Goal: Task Accomplishment & Management: Use online tool/utility

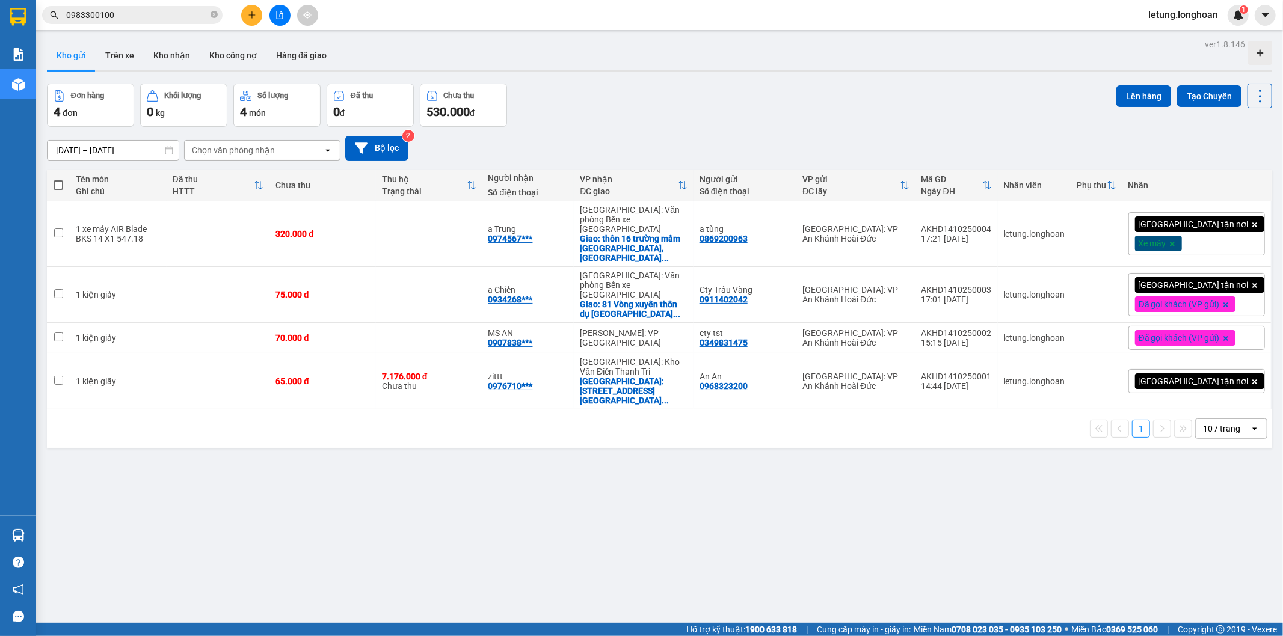
click at [930, 500] on div "ver 1.8.146 Kho gửi Trên xe Kho nhận Kho công nợ Hàng đã giao Đơn hàng 4 đơn Kh…" at bounding box center [659, 354] width 1235 height 636
click at [1189, 92] on button "Tạo Chuyến" at bounding box center [1209, 96] width 64 height 22
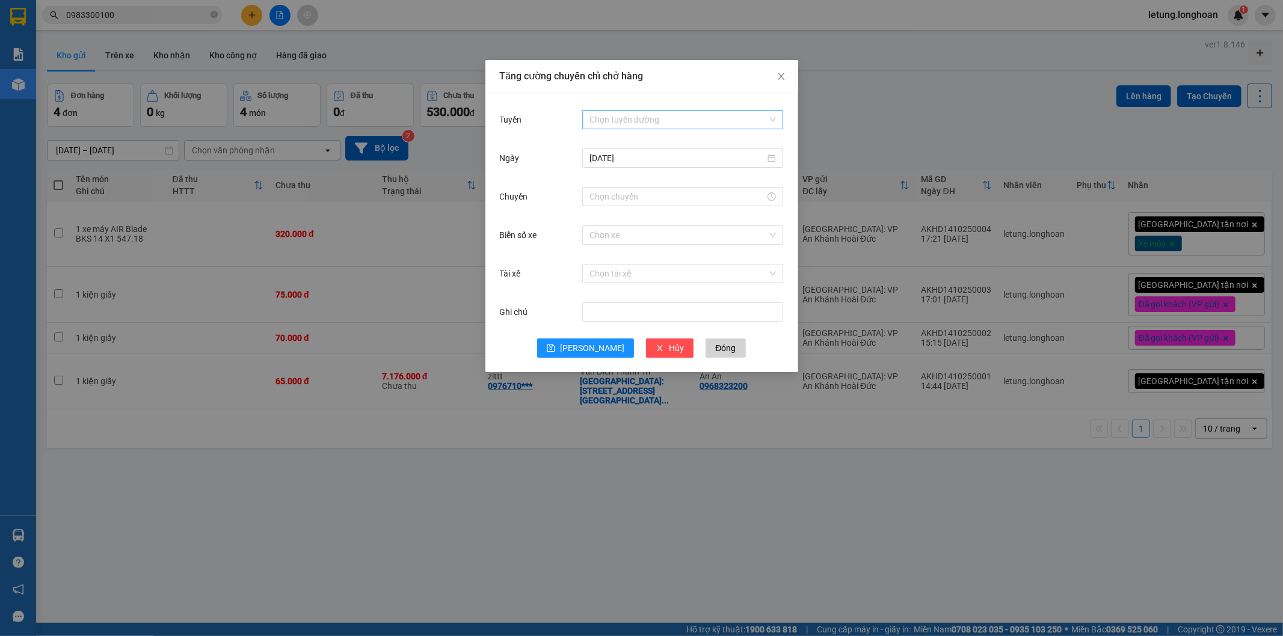
click at [669, 110] on div "Chọn tuyến đường" at bounding box center [682, 119] width 201 height 19
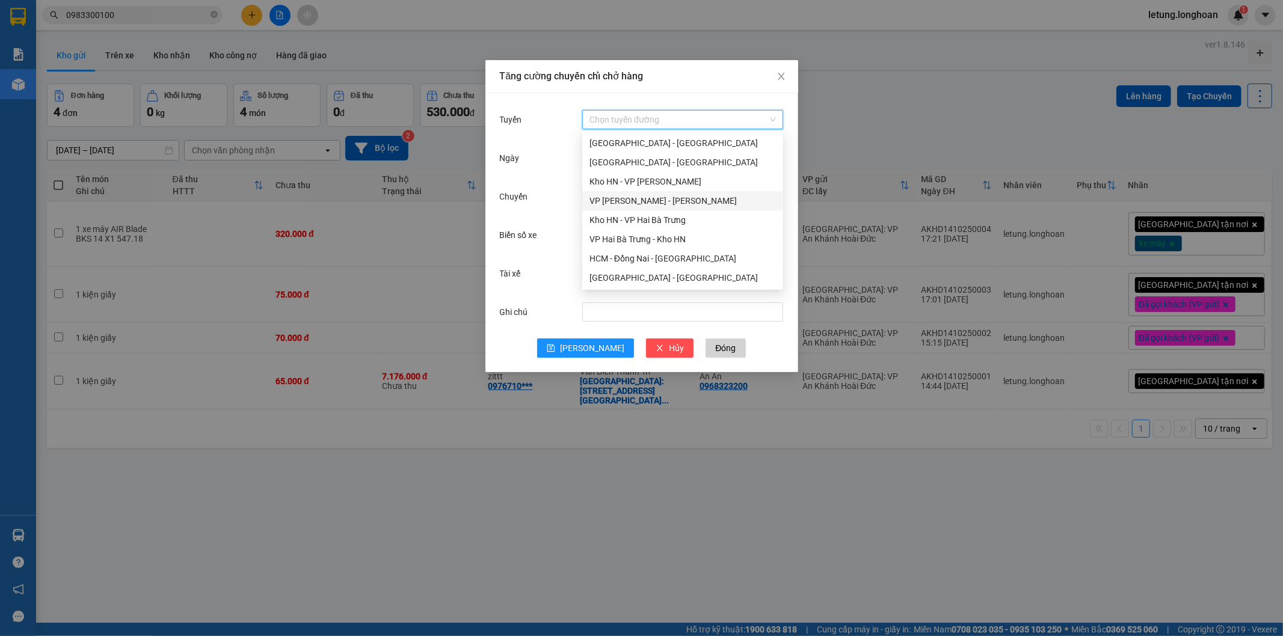
click at [669, 195] on div "VP An khánh - Kho HN" at bounding box center [682, 200] width 186 height 13
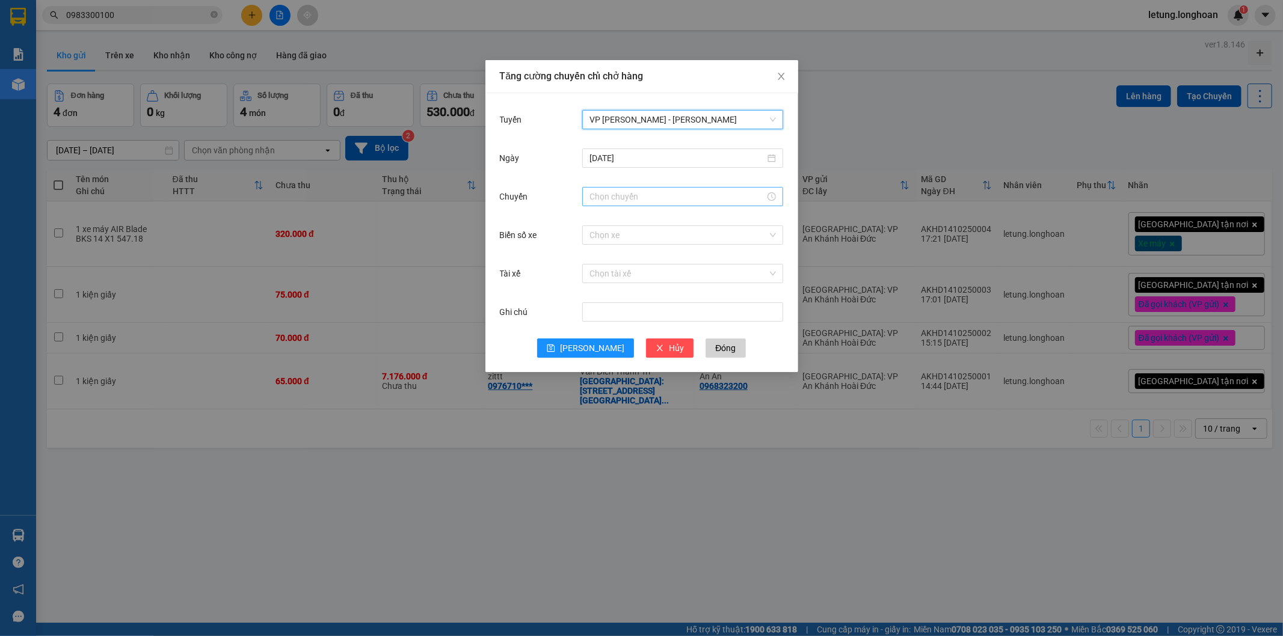
click at [633, 192] on input "Chuyến" at bounding box center [677, 196] width 176 height 13
click at [594, 287] on div "20" at bounding box center [599, 289] width 34 height 17
type input "20:00"
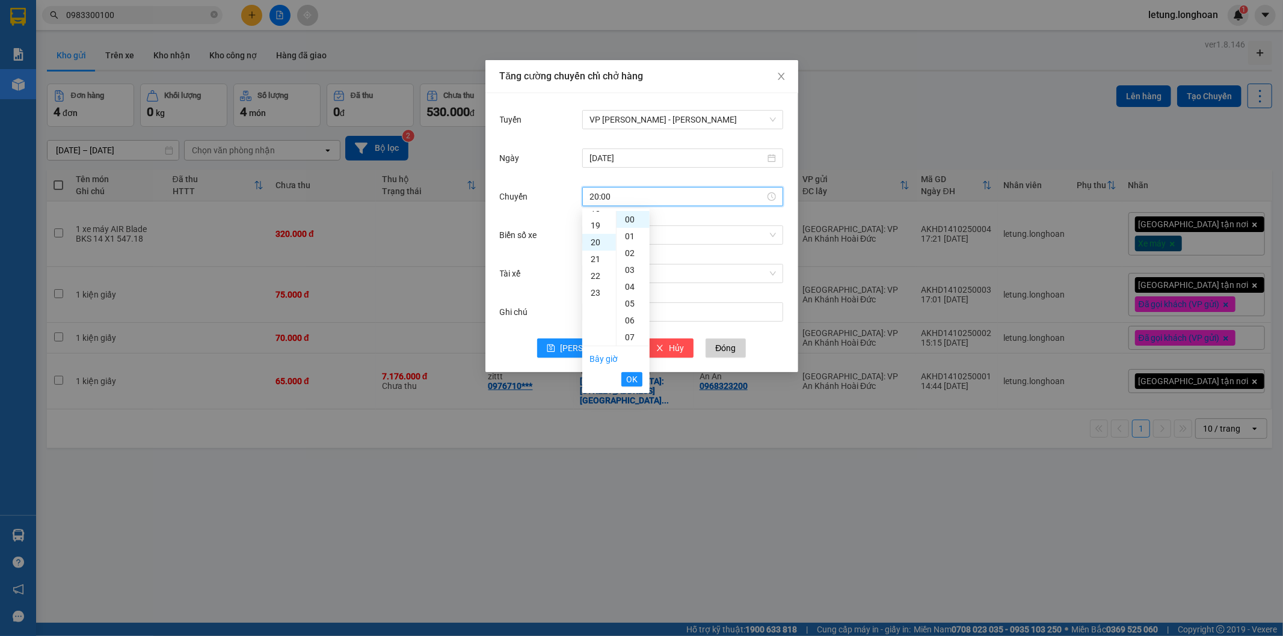
scroll to position [337, 0]
click at [627, 378] on span "OK" at bounding box center [631, 379] width 11 height 13
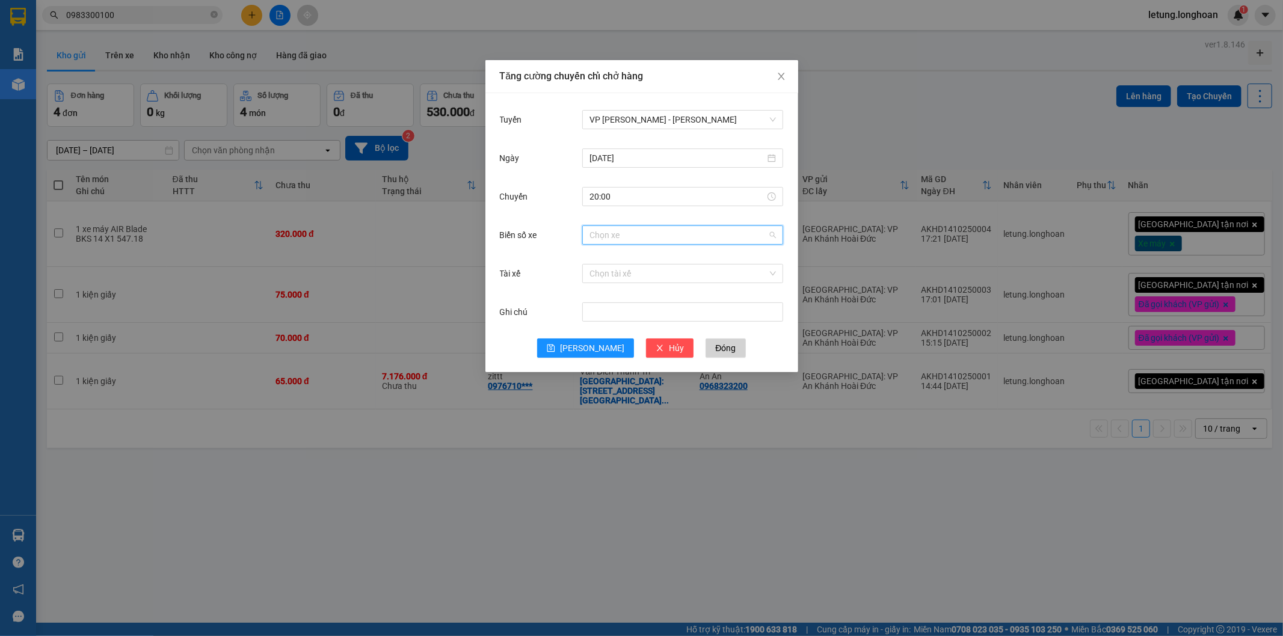
click at [623, 235] on input "Biển số xe" at bounding box center [678, 235] width 178 height 18
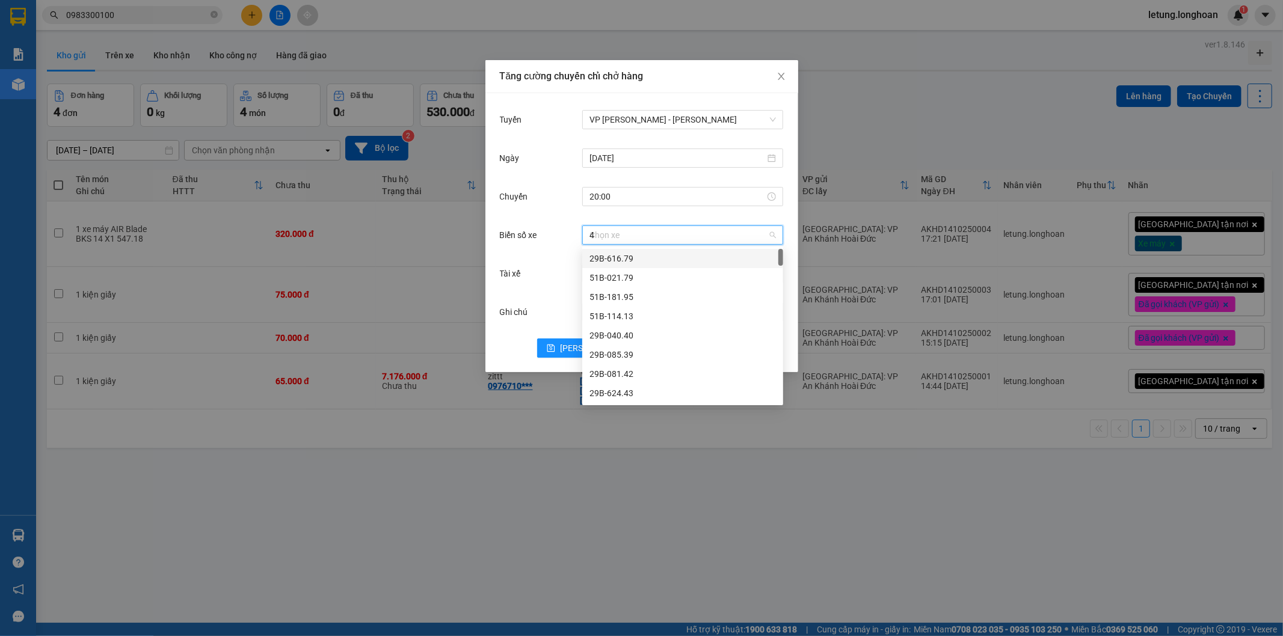
type input "44"
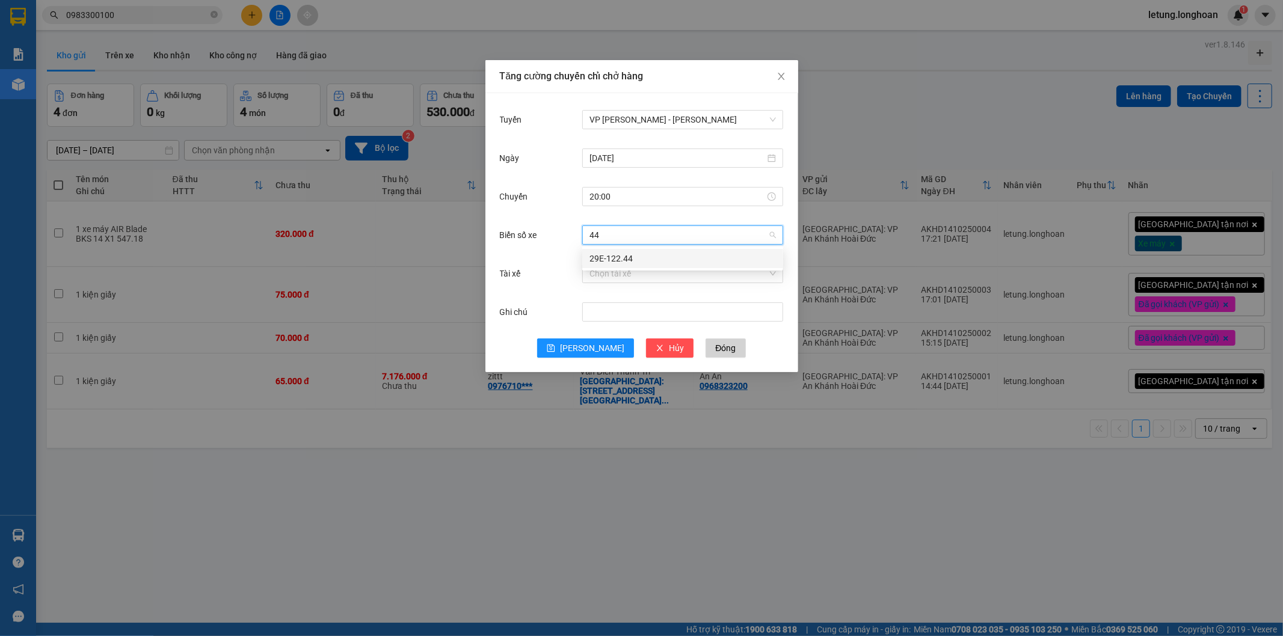
click at [615, 254] on div "29E-122.44" at bounding box center [682, 258] width 186 height 13
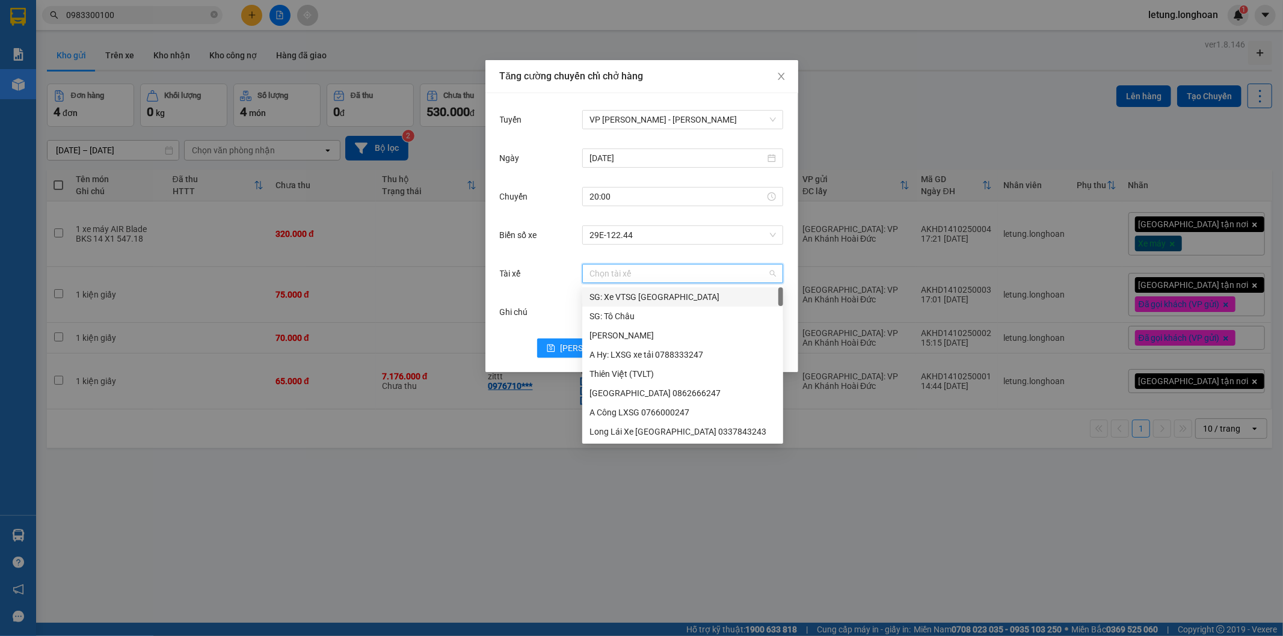
click at [607, 280] on input "Tài xế" at bounding box center [678, 274] width 178 height 18
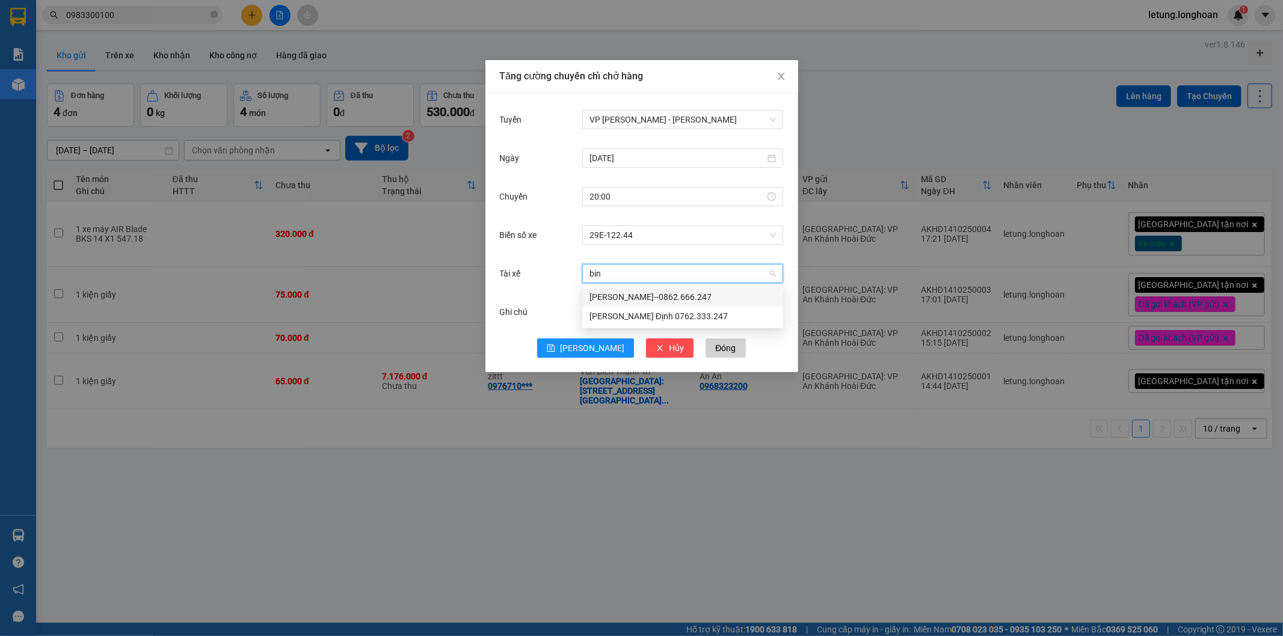
type input "binh"
click at [617, 296] on div "Trần Thanh Bình--0862.666.247" at bounding box center [682, 297] width 186 height 13
click at [585, 345] on button "Lưu" at bounding box center [585, 348] width 97 height 19
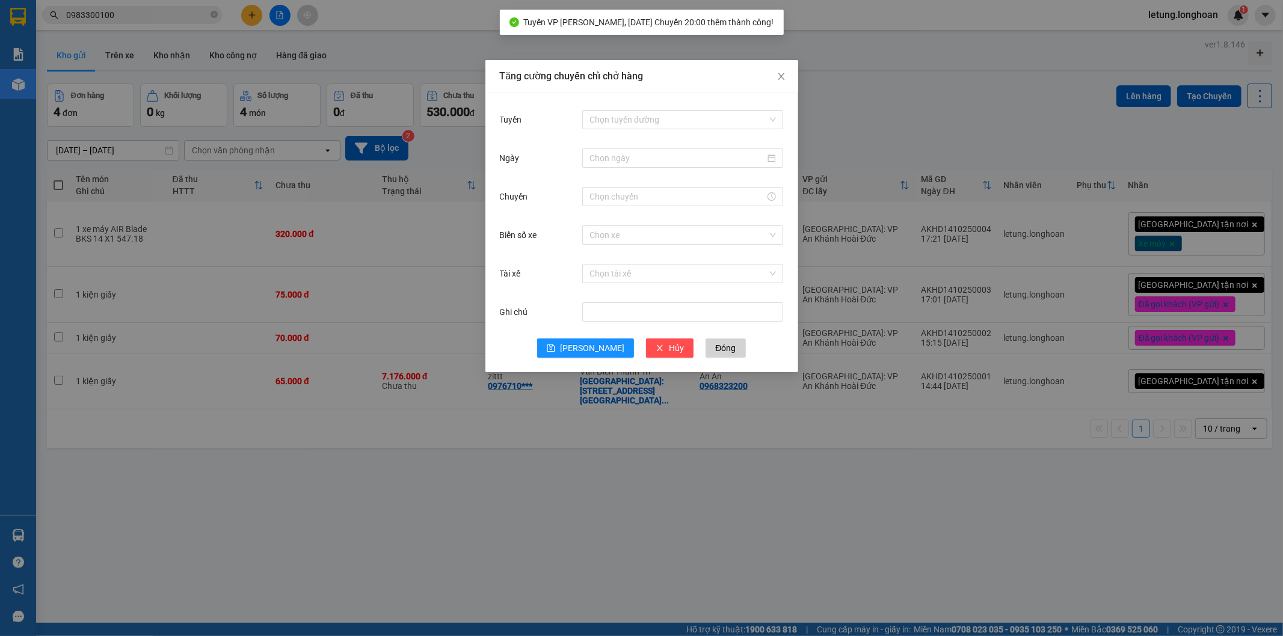
click at [133, 579] on div "Tăng cường chuyến chỉ chở hàng Tuyến Chọn tuyến đường Ngày Chuyến Biển số xe Ch…" at bounding box center [641, 318] width 1283 height 636
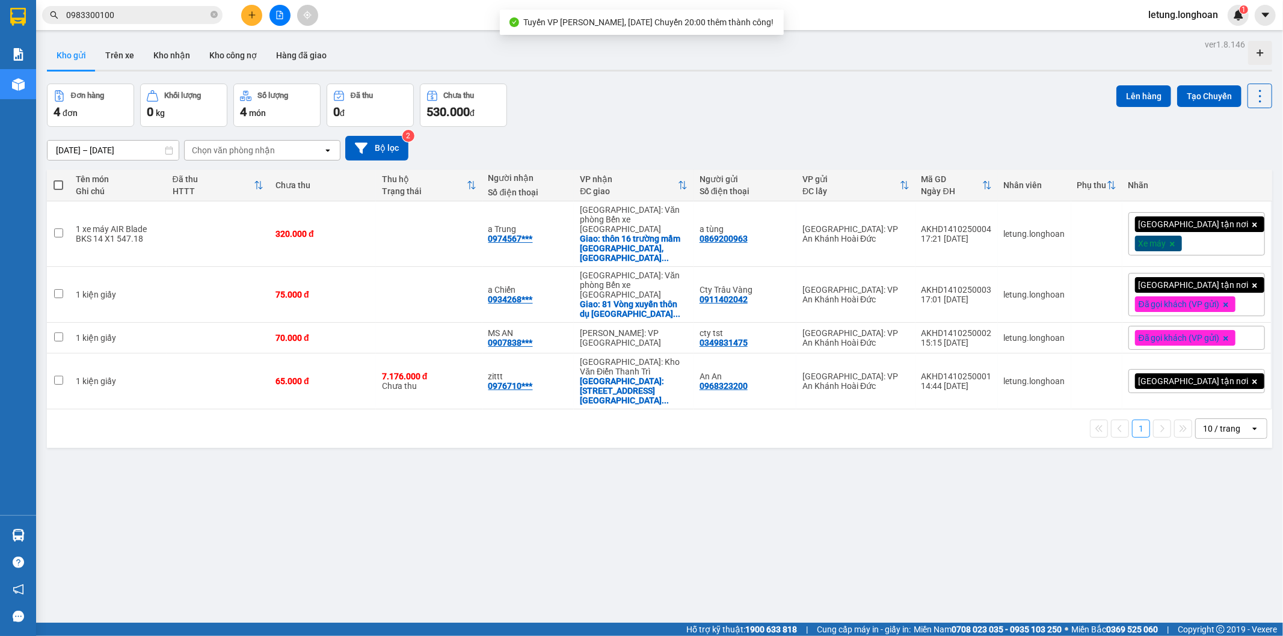
click at [55, 185] on span at bounding box center [59, 185] width 10 height 10
click at [58, 179] on input "checkbox" at bounding box center [58, 179] width 0 height 0
checkbox input "true"
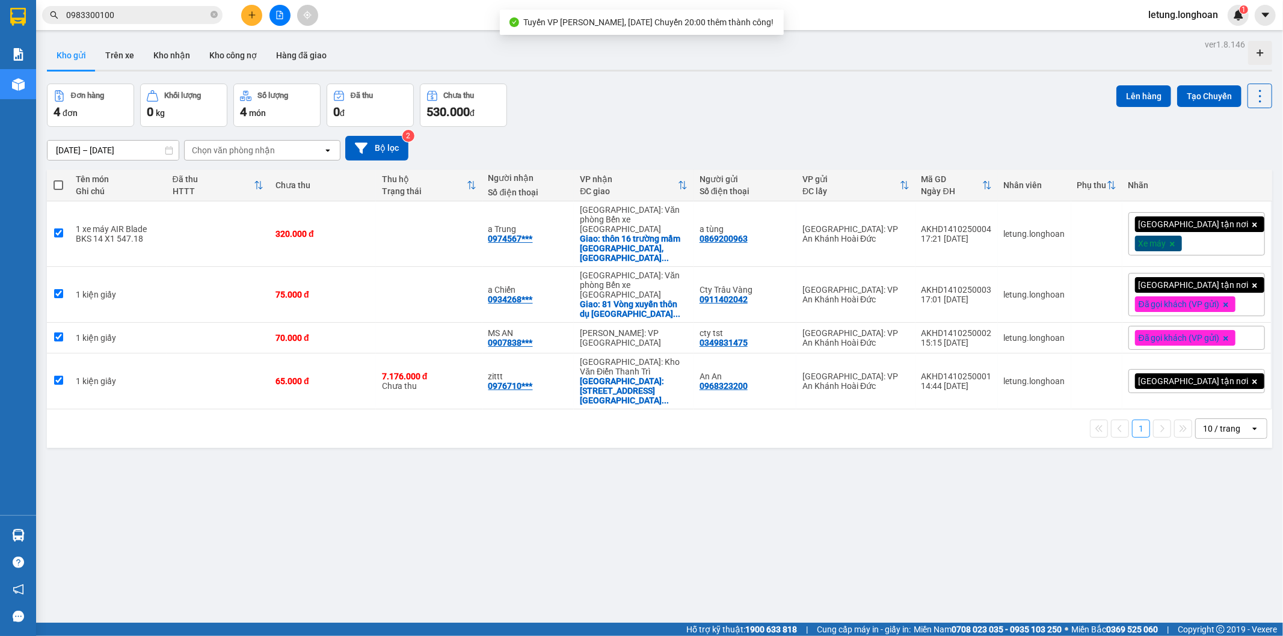
checkbox input "true"
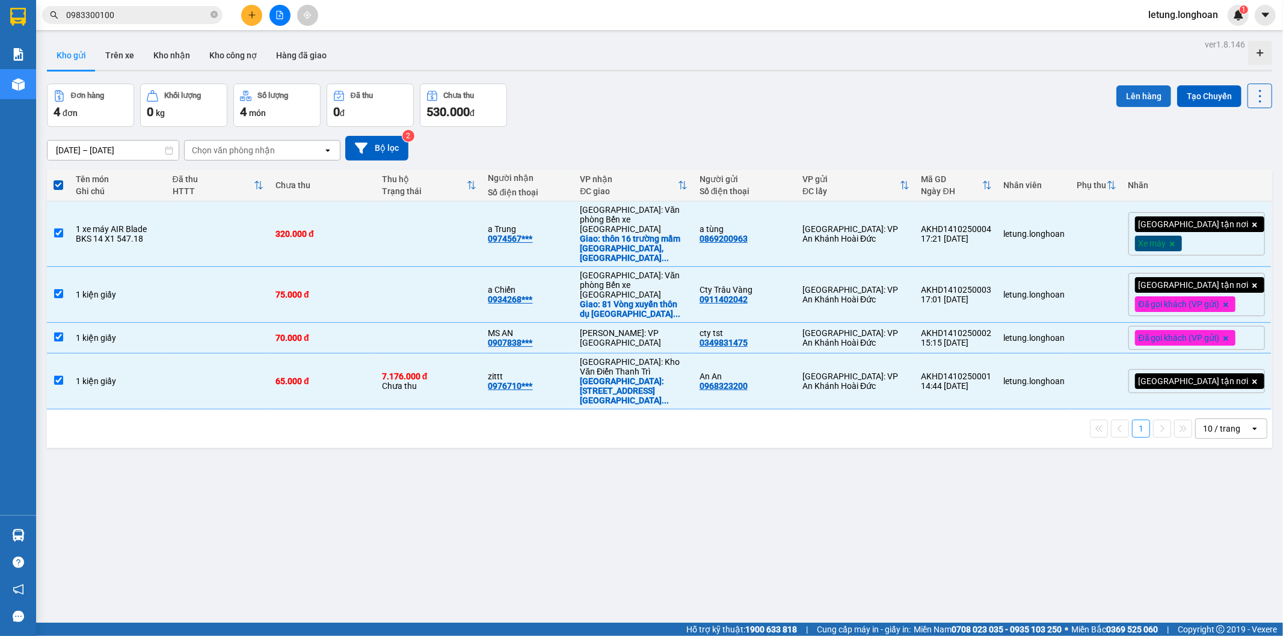
click at [1132, 91] on button "Lên hàng" at bounding box center [1143, 96] width 55 height 22
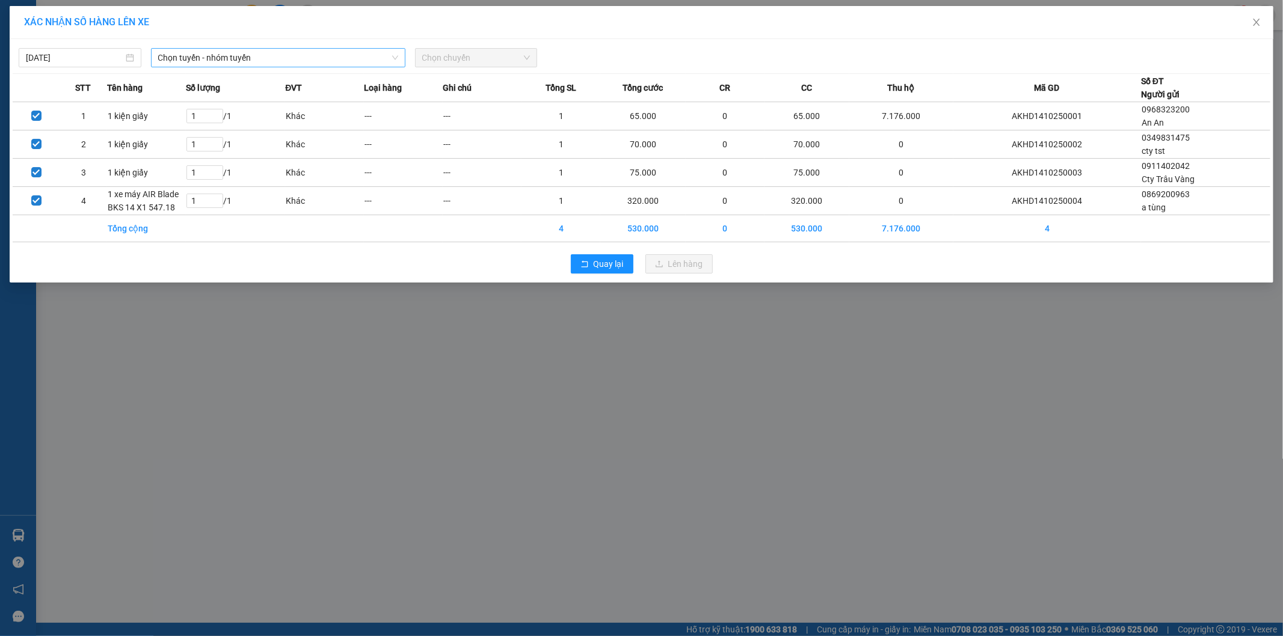
click at [223, 51] on span "Chọn tuyến - nhóm tuyến" at bounding box center [278, 58] width 240 height 18
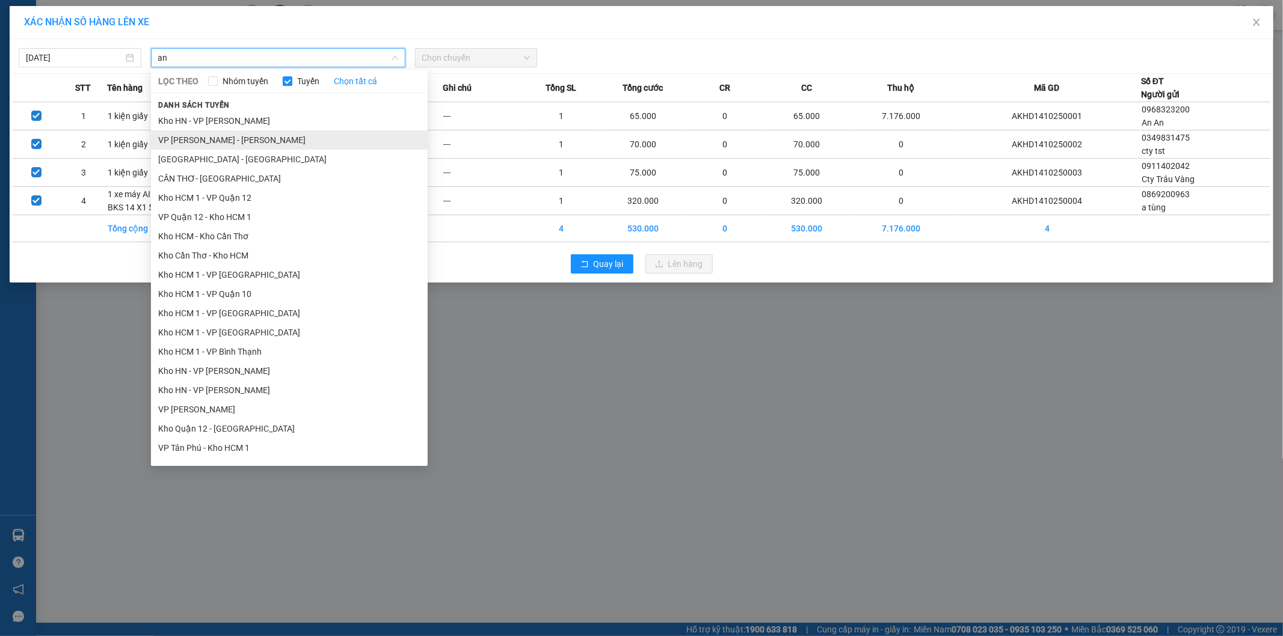
type input "an"
click at [208, 133] on li "VP An khánh - Kho HN" at bounding box center [289, 140] width 277 height 19
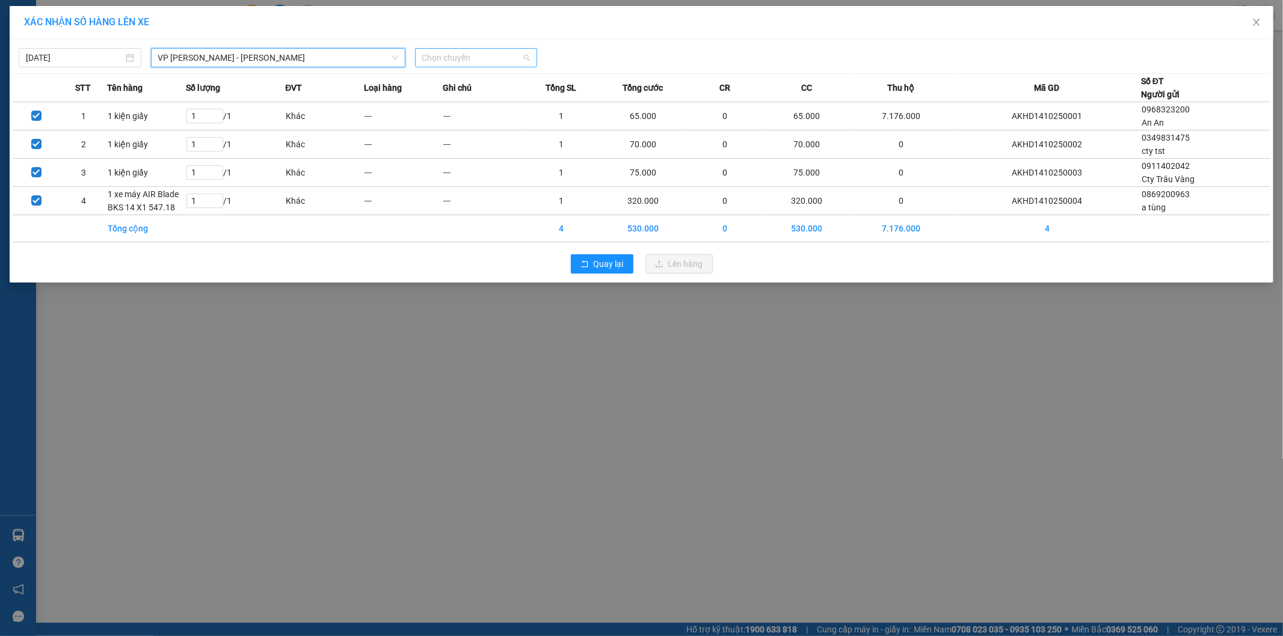
click at [458, 55] on span "Chọn chuyến" at bounding box center [476, 58] width 108 height 18
click at [467, 100] on div "20:00 (TC) - 29E-122.44" at bounding box center [469, 100] width 94 height 13
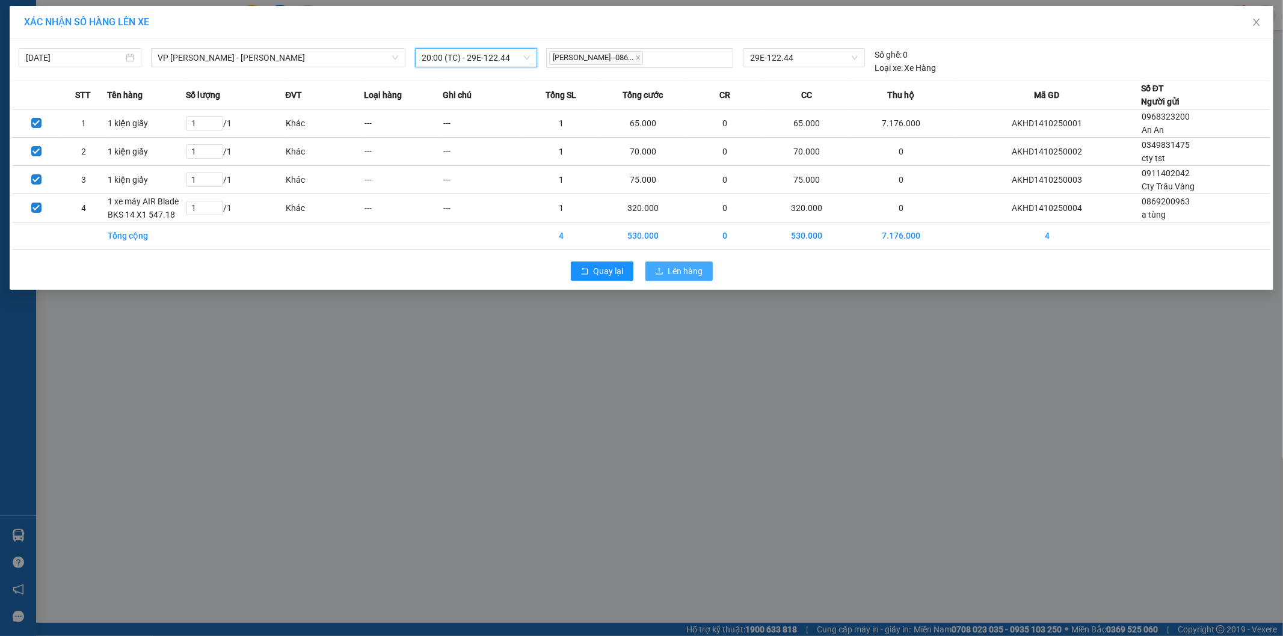
click at [704, 275] on button "Lên hàng" at bounding box center [678, 271] width 67 height 19
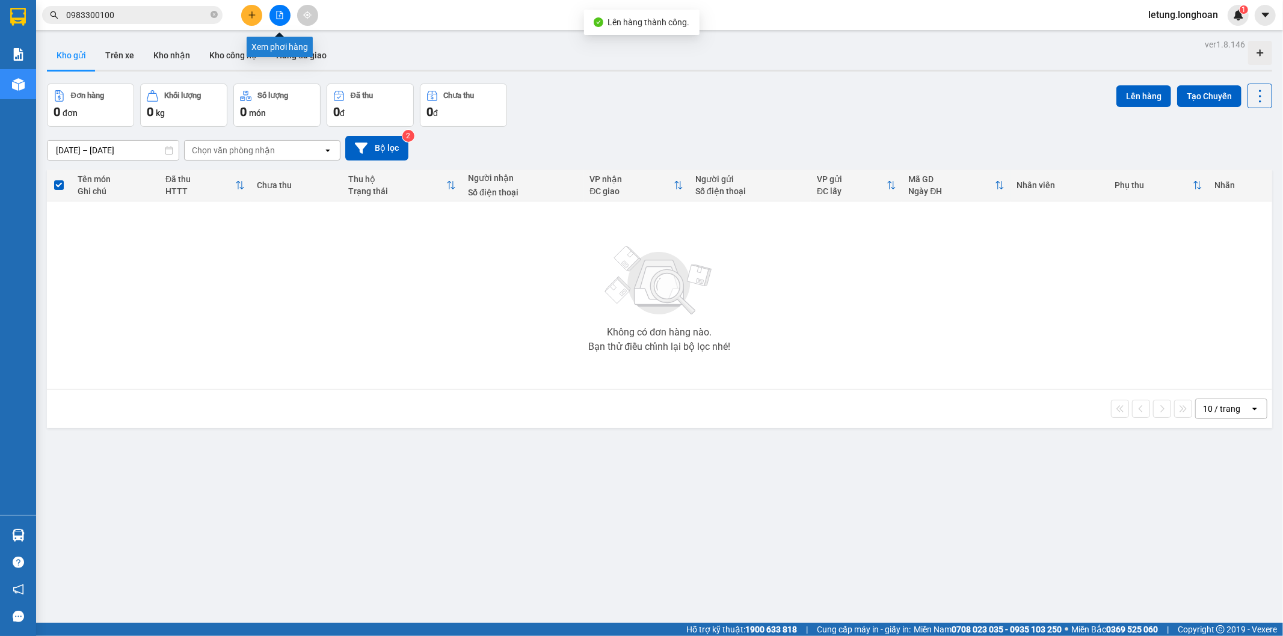
click at [275, 13] on icon "file-add" at bounding box center [279, 15] width 8 height 8
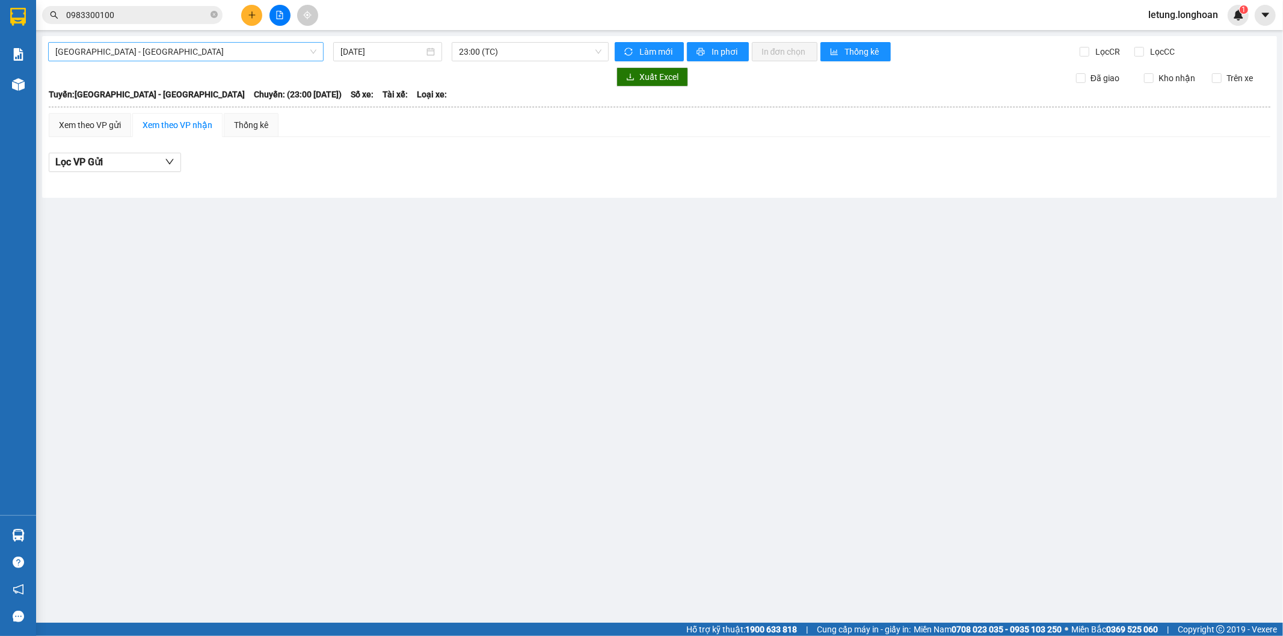
click at [206, 51] on span "Hải Phòng - Hà Nội" at bounding box center [185, 52] width 261 height 18
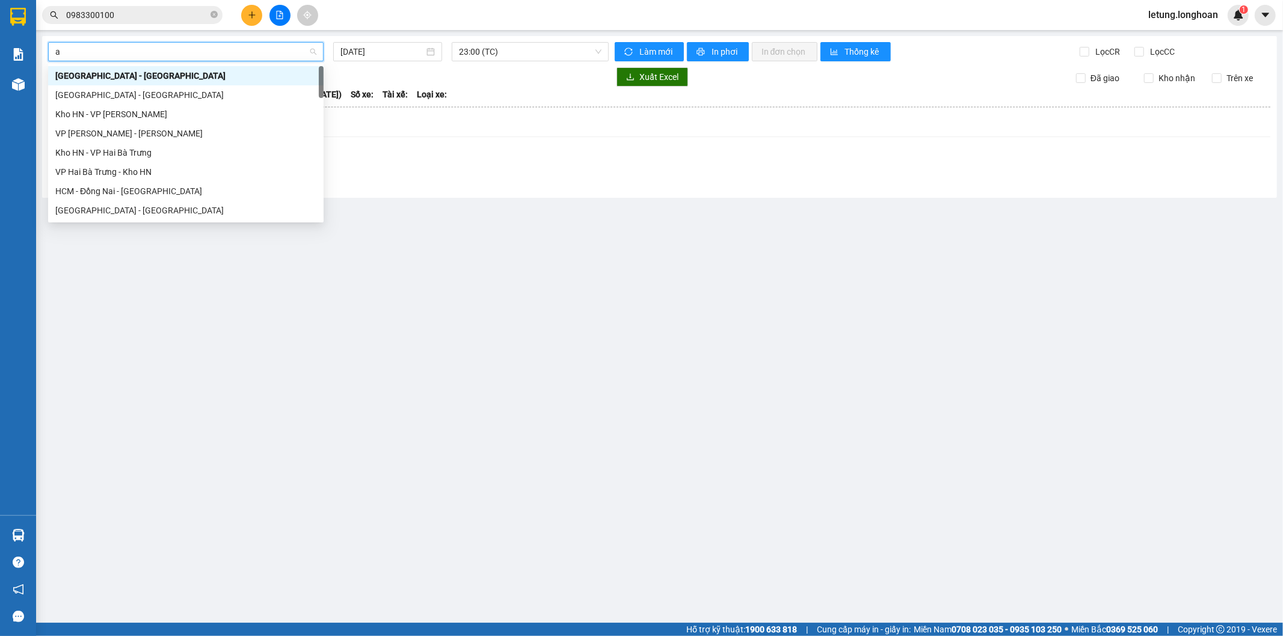
type input "an"
click at [156, 99] on div "VP An khánh - Kho HN" at bounding box center [185, 94] width 261 height 13
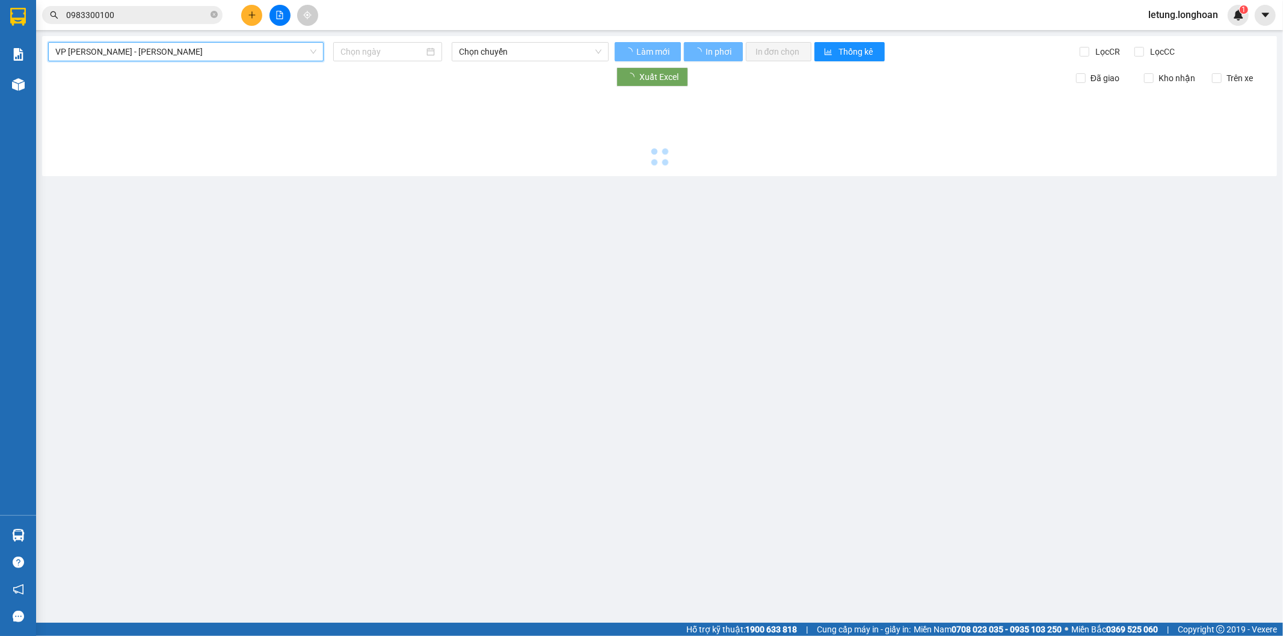
type input "14/10/2025"
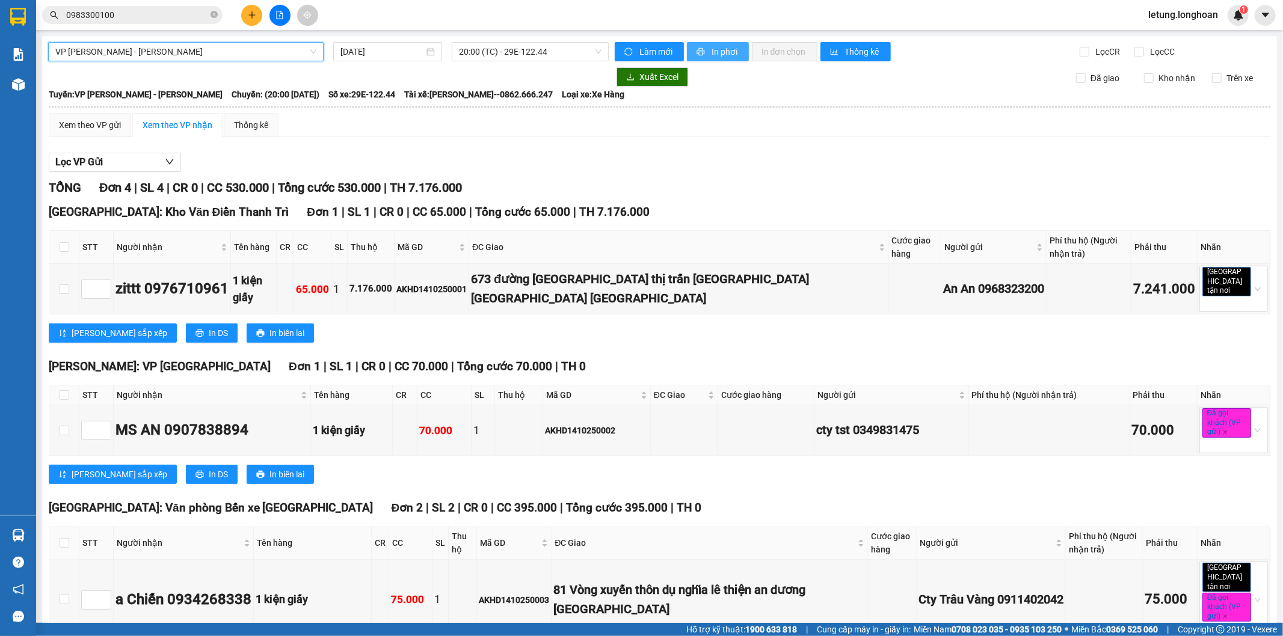
click at [716, 48] on span "In phơi" at bounding box center [726, 51] width 28 height 13
click at [714, 53] on span "In phơi" at bounding box center [726, 51] width 28 height 13
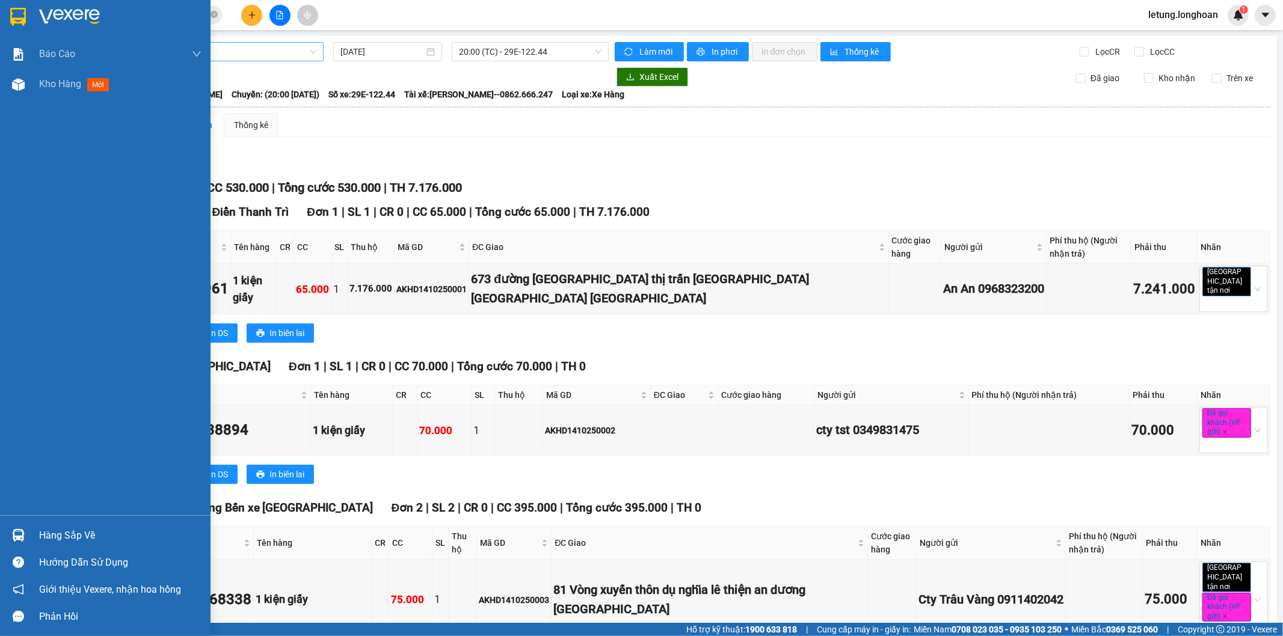
click at [16, 16] on img at bounding box center [18, 17] width 16 height 18
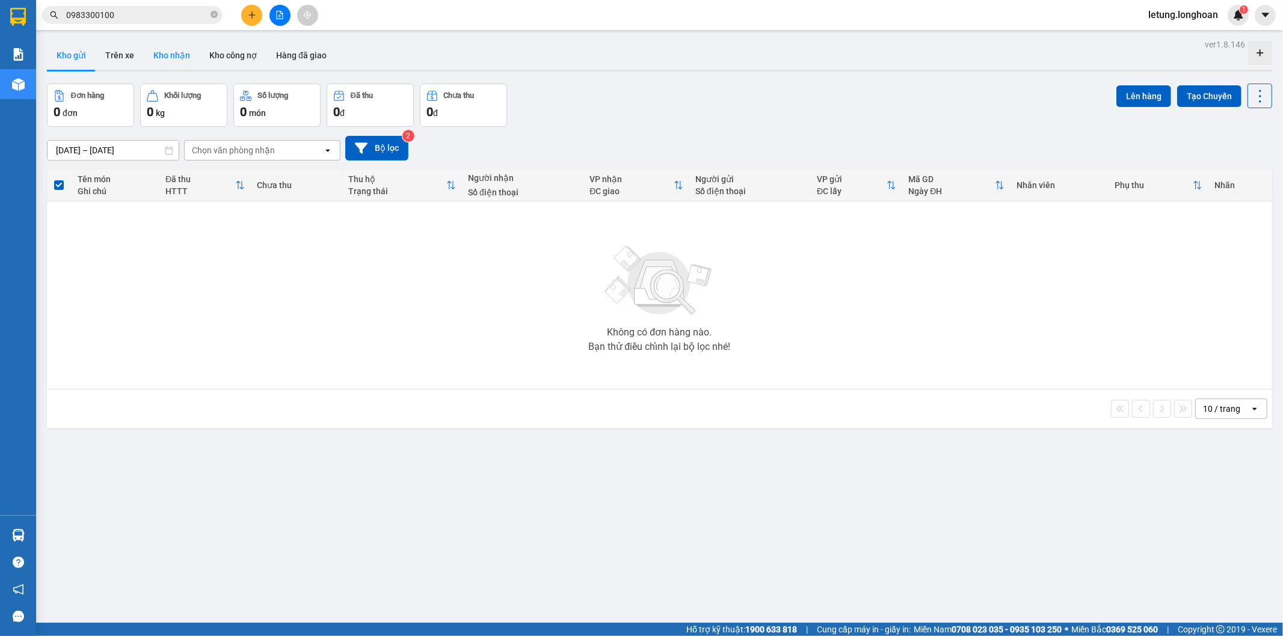
click at [173, 52] on button "Kho nhận" at bounding box center [172, 55] width 56 height 29
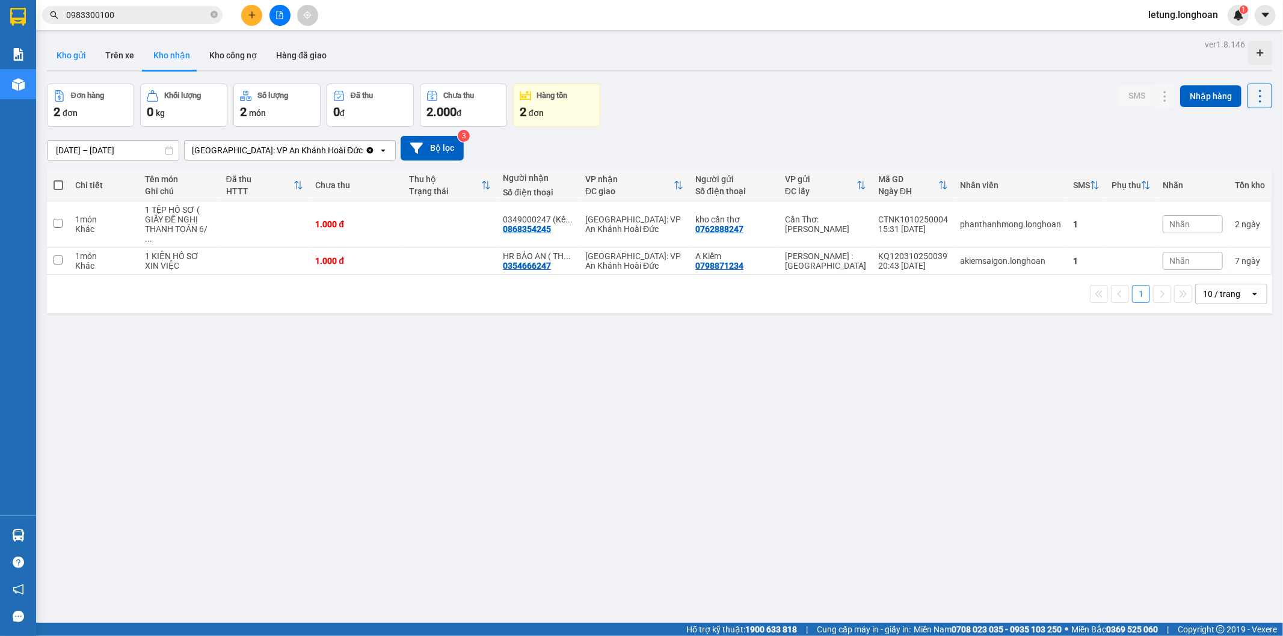
click at [62, 57] on button "Kho gửi" at bounding box center [71, 55] width 49 height 29
